Goal: Task Accomplishment & Management: Manage account settings

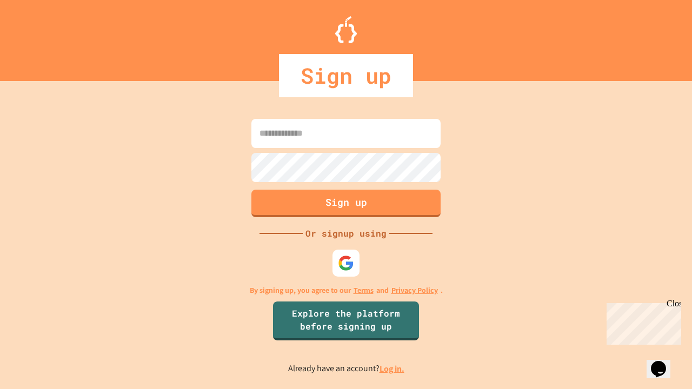
click at [393, 369] on link "Log in." at bounding box center [392, 368] width 25 height 11
